Goal: Find specific page/section: Find specific page/section

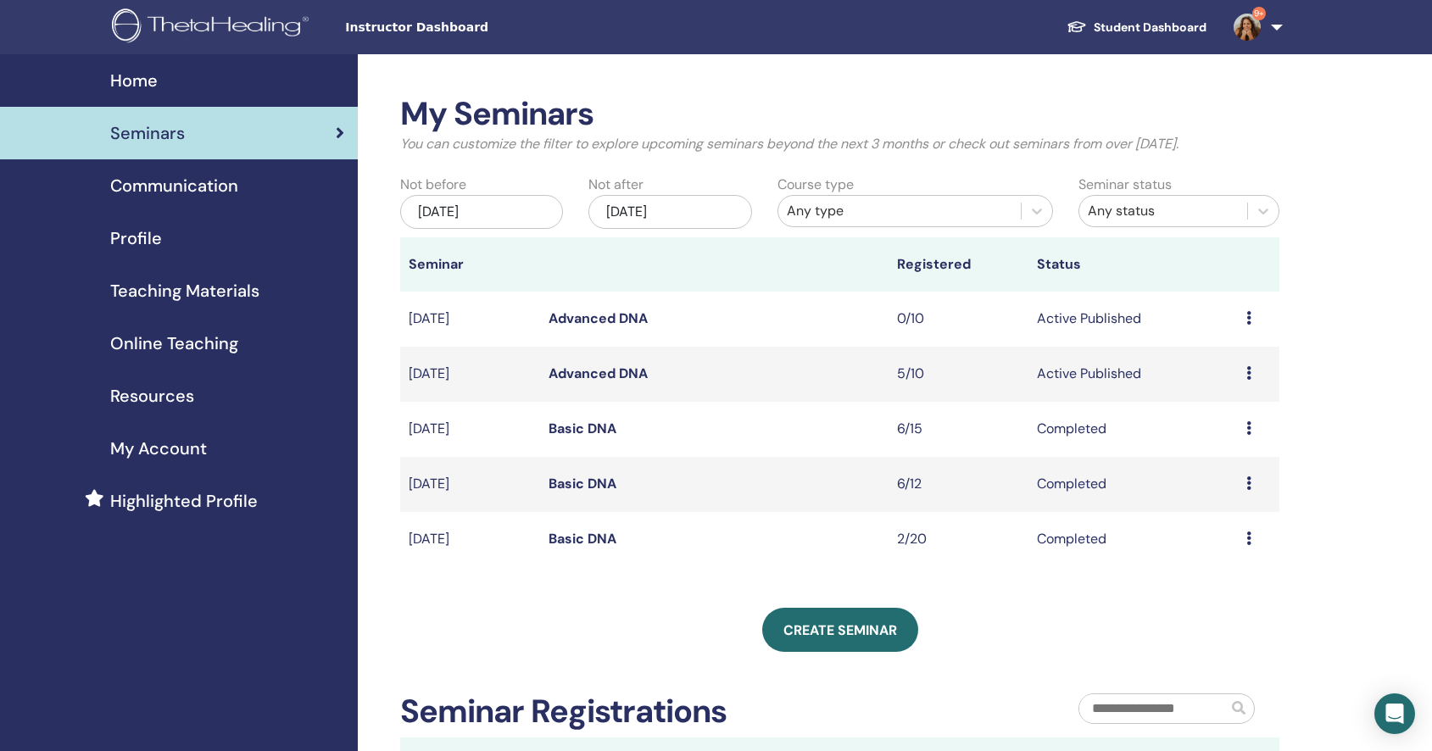
click at [1245, 31] on img at bounding box center [1247, 27] width 27 height 27
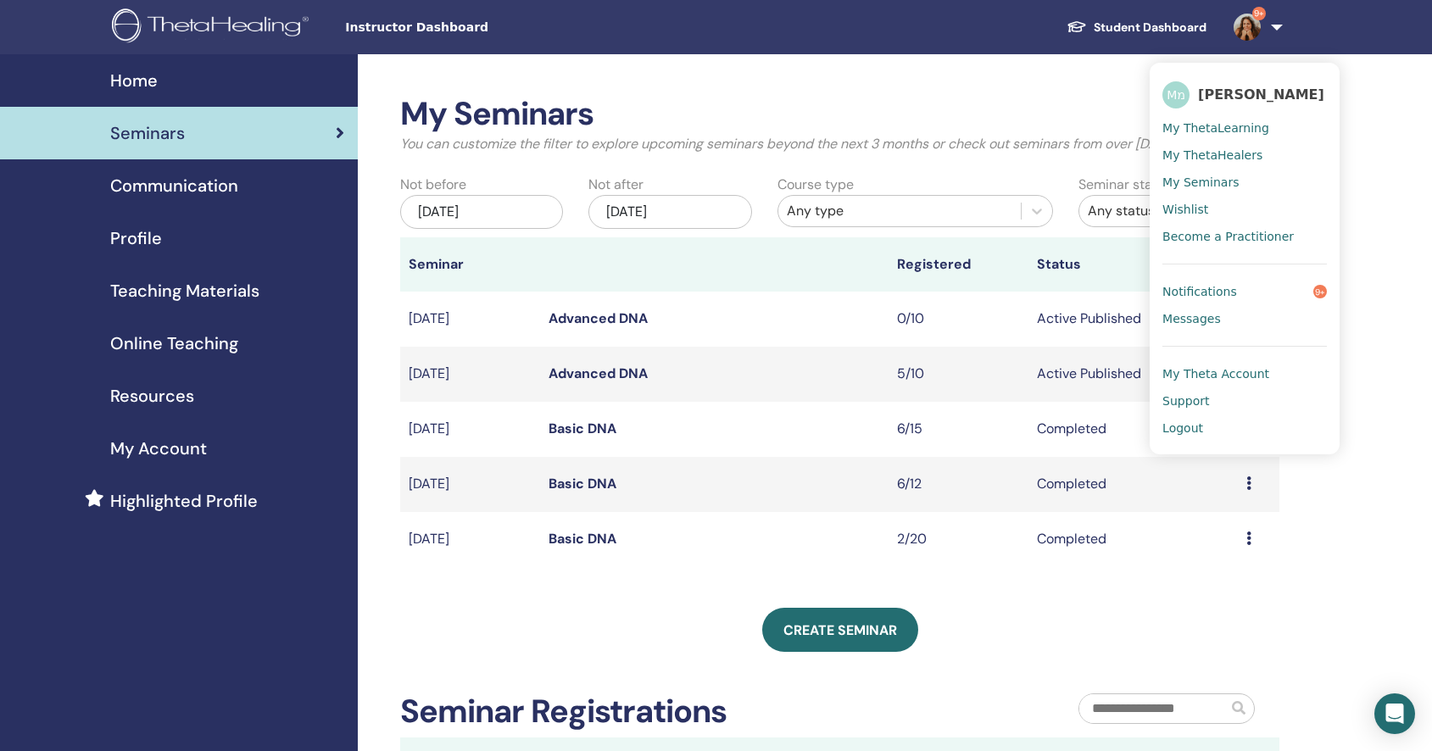
click at [1169, 31] on link "Student Dashboard" at bounding box center [1136, 27] width 167 height 31
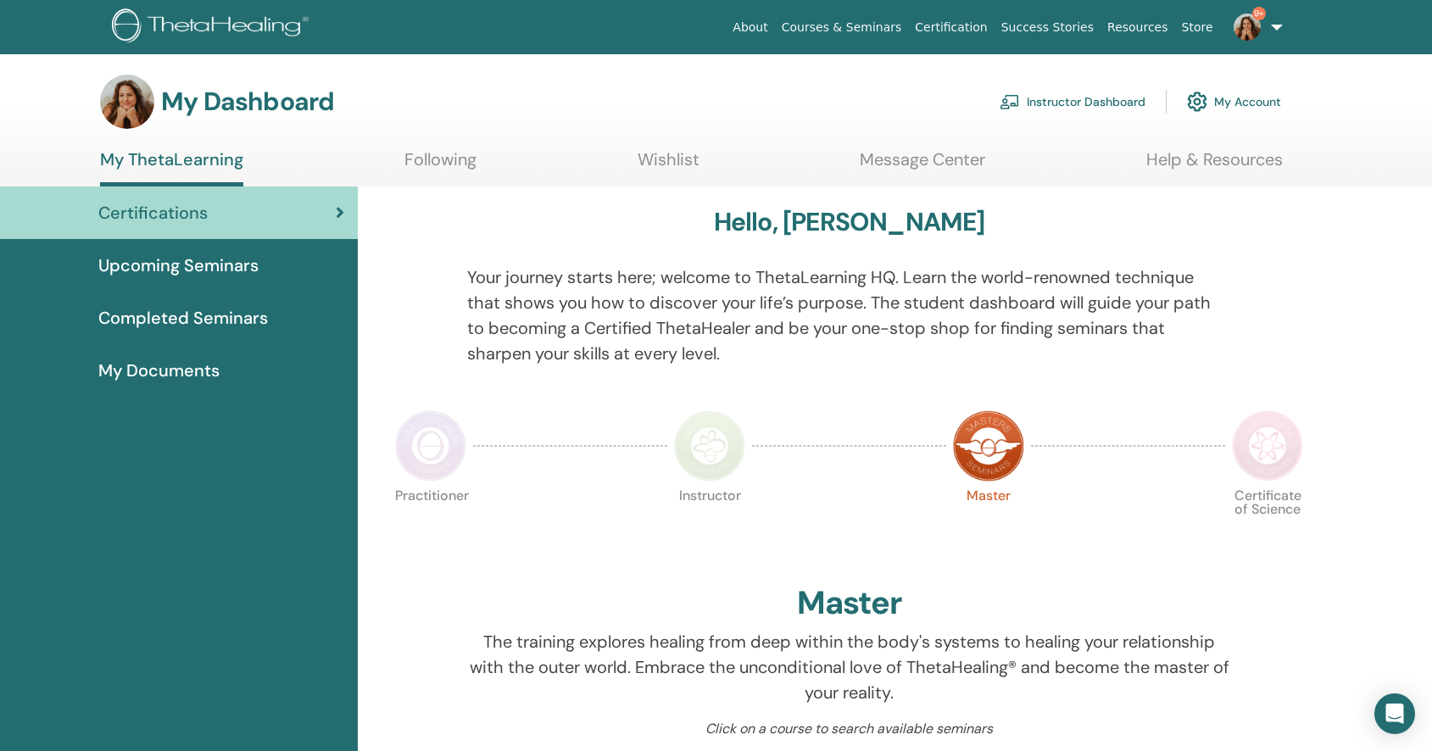
click at [231, 323] on span "Completed Seminars" at bounding box center [183, 317] width 170 height 25
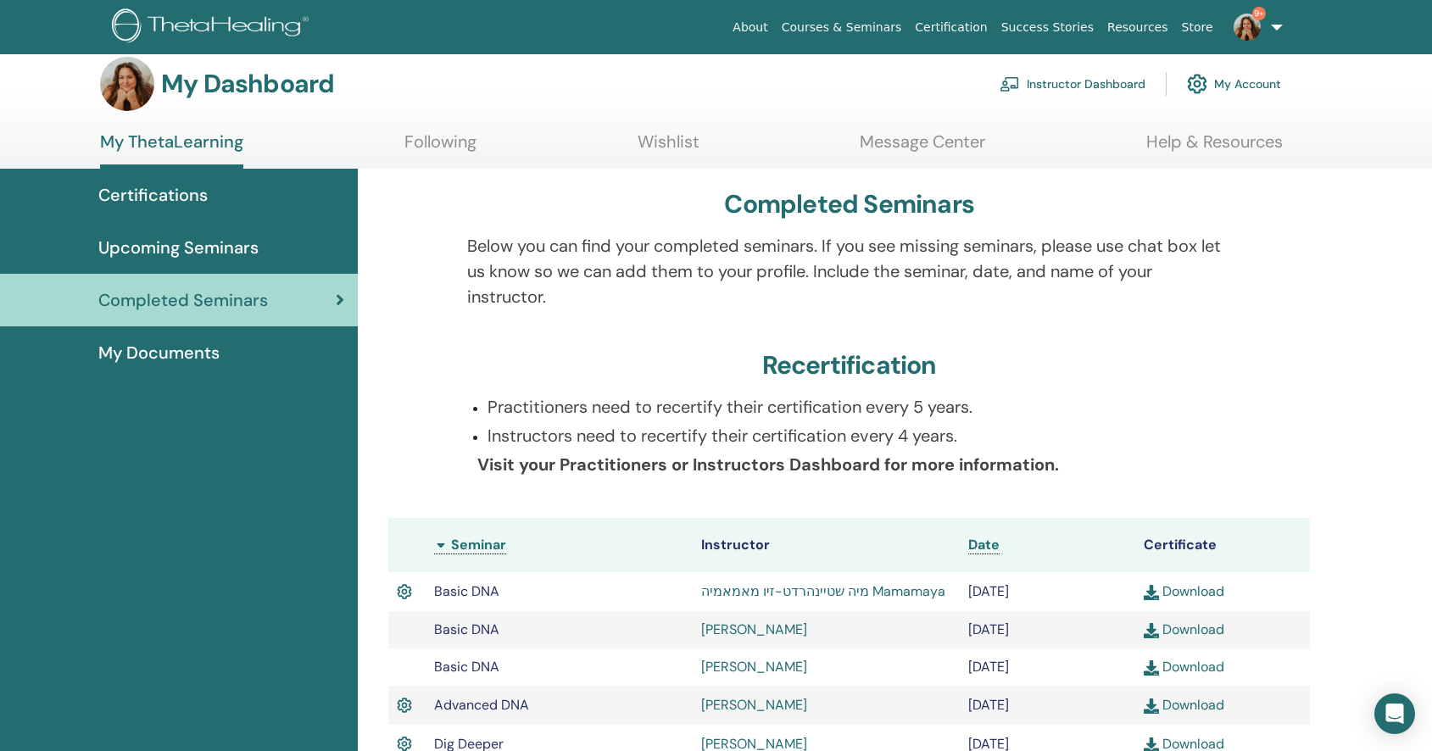
scroll to position [19, 0]
